Goal: Check status: Check status

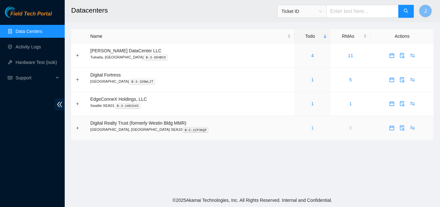
click at [311, 127] on link "1" at bounding box center [312, 128] width 3 height 5
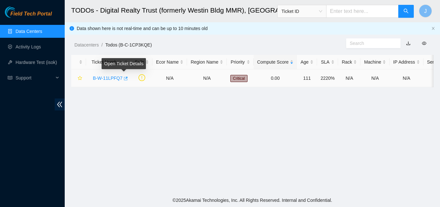
click at [124, 79] on icon "button" at bounding box center [125, 78] width 5 height 5
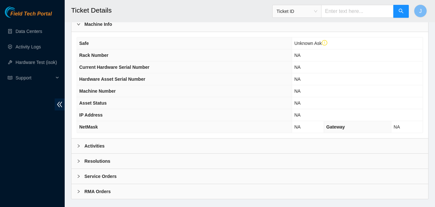
scroll to position [208, 0]
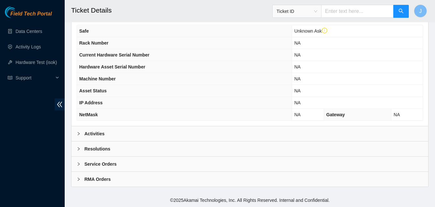
click at [170, 133] on div "Activities" at bounding box center [250, 134] width 357 height 15
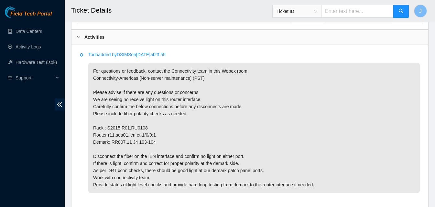
scroll to position [305, 0]
drag, startPoint x: 139, startPoint y: 126, endPoint x: 157, endPoint y: 130, distance: 18.6
click at [157, 130] on p "For questions or feedback, contact the Connectivity team in this Webex room: Co…" at bounding box center [254, 127] width 332 height 131
drag, startPoint x: 142, startPoint y: 127, endPoint x: 167, endPoint y: 130, distance: 24.4
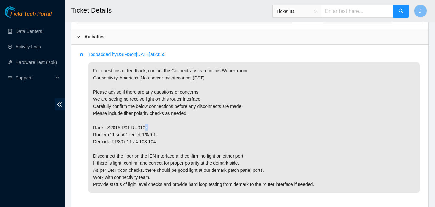
click at [160, 128] on p "For questions or feedback, contact the Connectivity team in this Webex room: Co…" at bounding box center [254, 127] width 332 height 131
click at [167, 130] on p "For questions or feedback, contact the Connectivity team in this Webex room: Co…" at bounding box center [254, 127] width 332 height 131
drag, startPoint x: 156, startPoint y: 129, endPoint x: 105, endPoint y: 130, distance: 51.8
click at [105, 130] on p "For questions or feedback, contact the Connectivity team in this Webex room: Co…" at bounding box center [254, 127] width 332 height 131
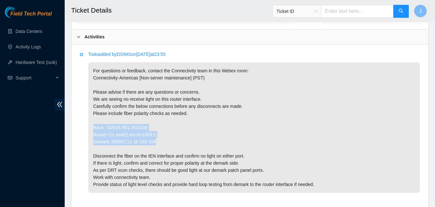
drag, startPoint x: 171, startPoint y: 144, endPoint x: 102, endPoint y: 120, distance: 73.4
click at [102, 120] on p "For questions or feedback, contact the Connectivity team in this Webex room: Co…" at bounding box center [254, 127] width 332 height 131
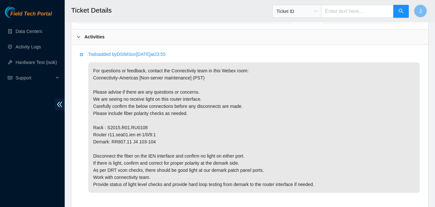
click at [144, 110] on p "For questions or feedback, contact the Connectivity team in this Webex room: Co…" at bounding box center [254, 127] width 332 height 131
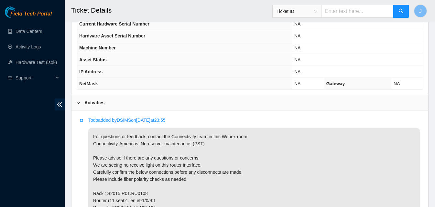
click at [401, 120] on p "Todo added by DSIMS on [DATE] 23:55" at bounding box center [254, 120] width 332 height 7
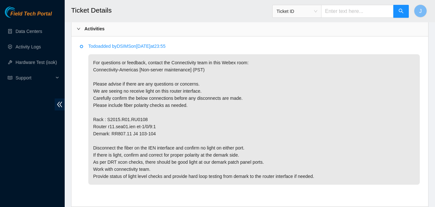
scroll to position [313, 0]
click at [401, 132] on p "For questions or feedback, contact the Connectivity team in this Webex room: Co…" at bounding box center [254, 120] width 332 height 131
